Goal: Task Accomplishment & Management: Manage account settings

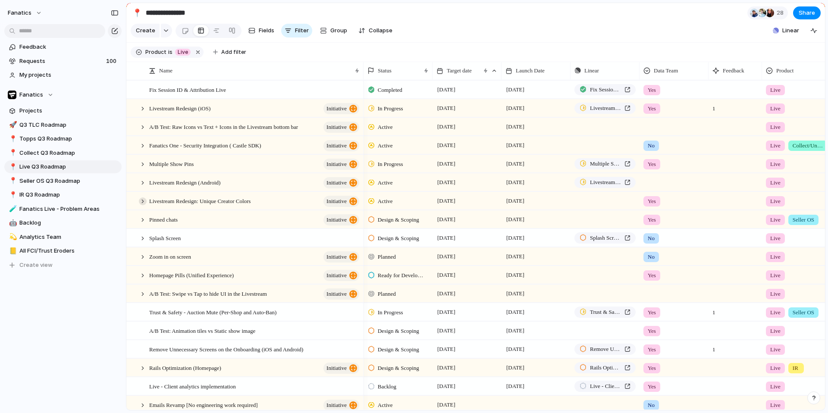
click at [144, 198] on div at bounding box center [143, 202] width 8 height 8
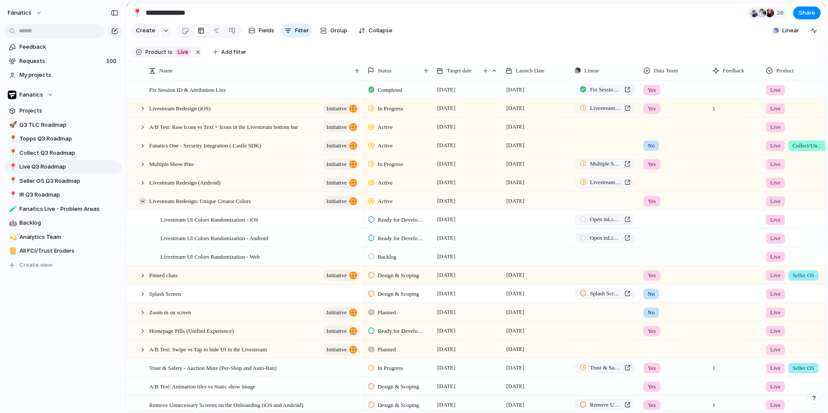
click at [141, 202] on div at bounding box center [143, 202] width 8 height 8
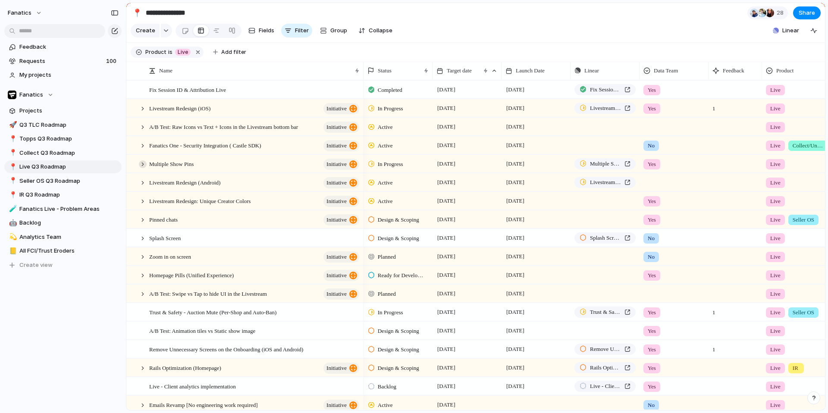
click at [142, 166] on div at bounding box center [143, 165] width 8 height 8
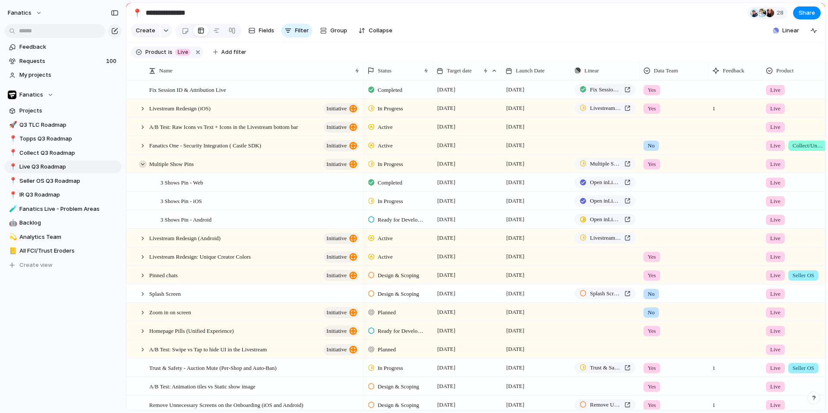
click at [142, 166] on div at bounding box center [143, 165] width 8 height 8
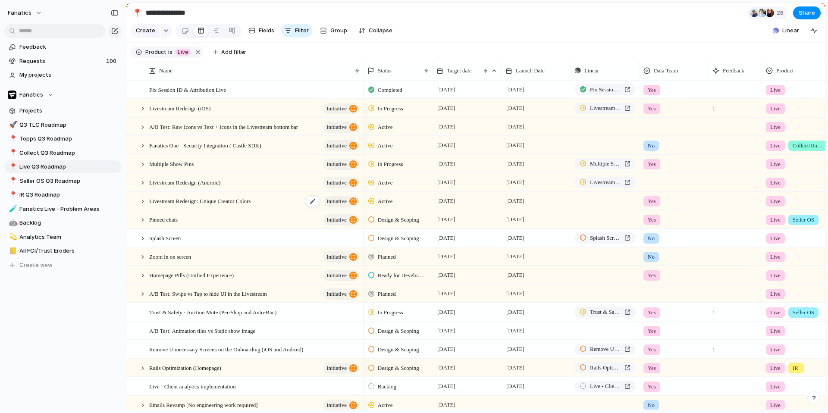
scroll to position [0, 0]
